Goal: Find specific page/section: Find specific page/section

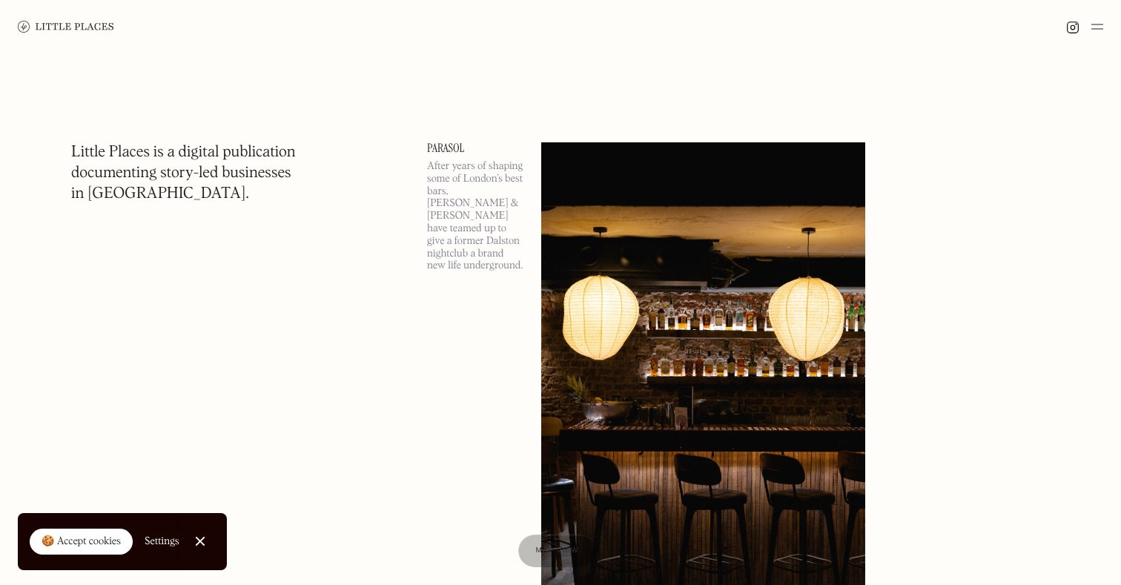
click at [1097, 29] on img at bounding box center [1097, 27] width 12 height 18
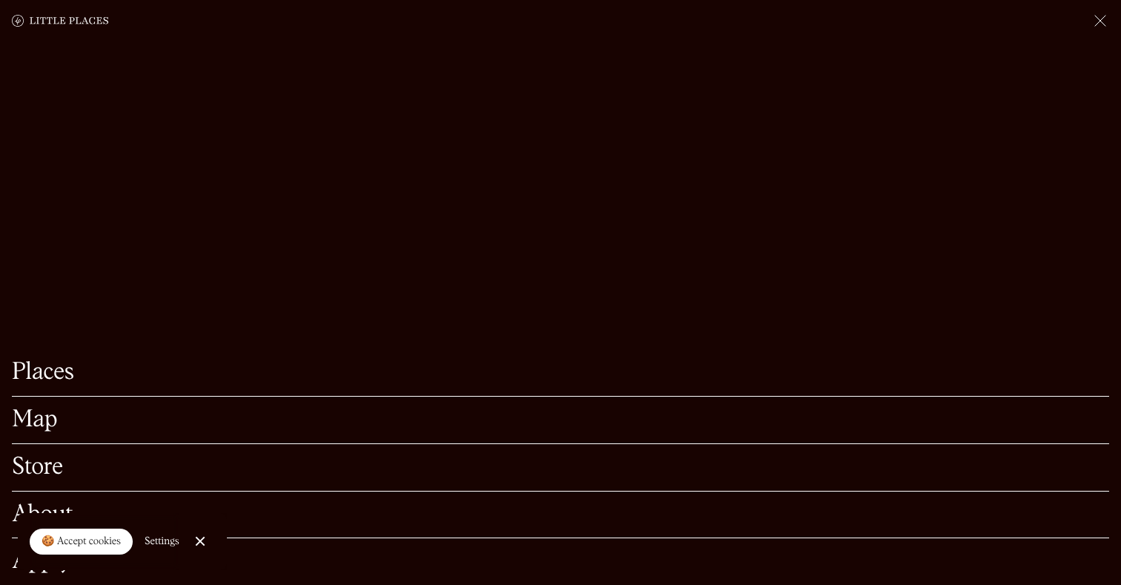
click at [37, 425] on link "Map" at bounding box center [560, 420] width 1097 height 23
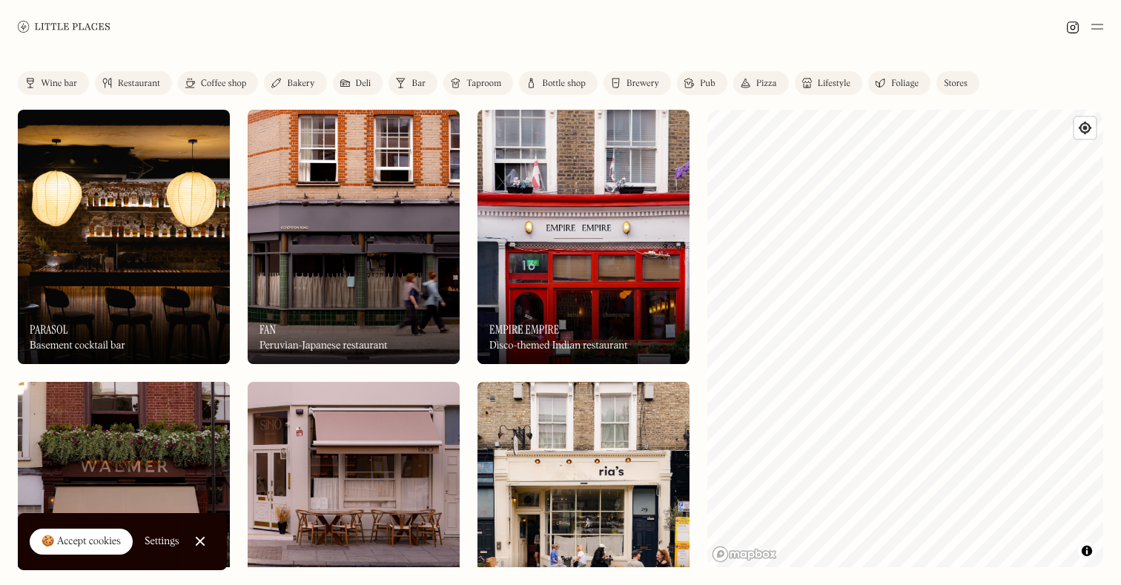
click at [133, 79] on div "Restaurant" at bounding box center [139, 83] width 42 height 9
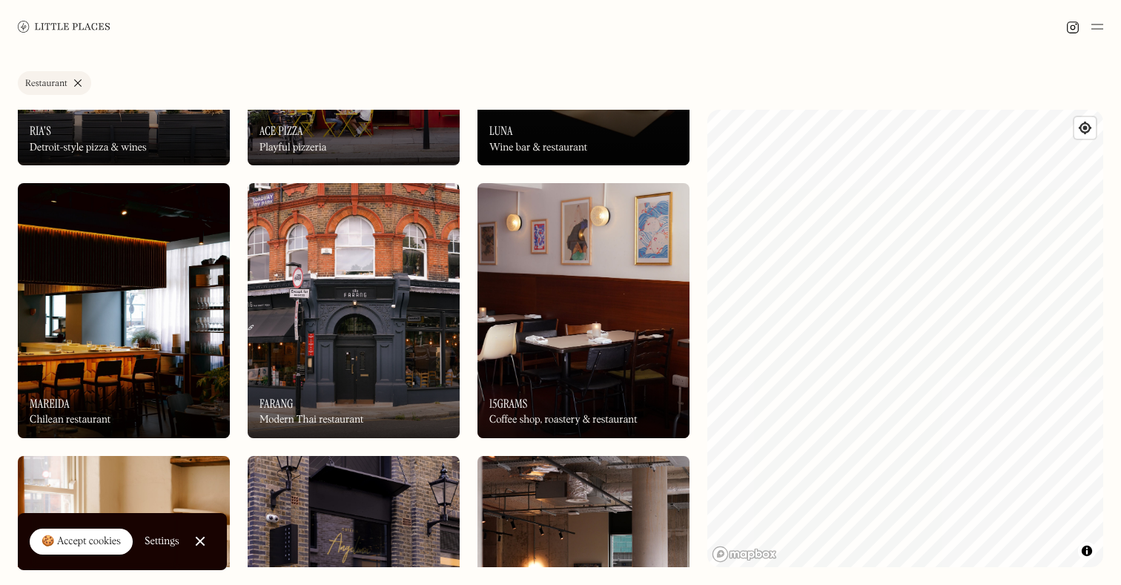
scroll to position [466, 0]
